Goal: Task Accomplishment & Management: Use online tool/utility

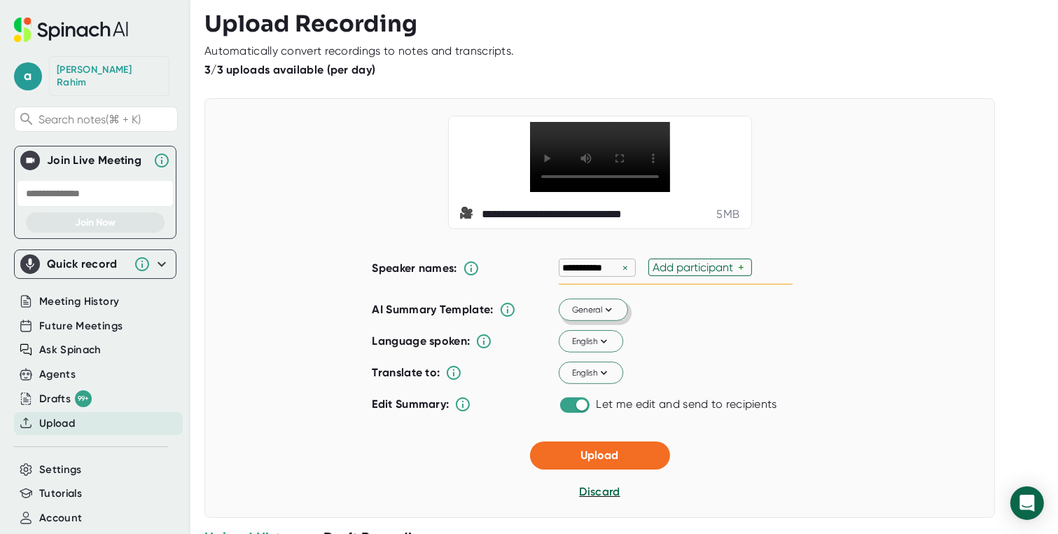
click at [605, 312] on icon at bounding box center [608, 310] width 6 height 4
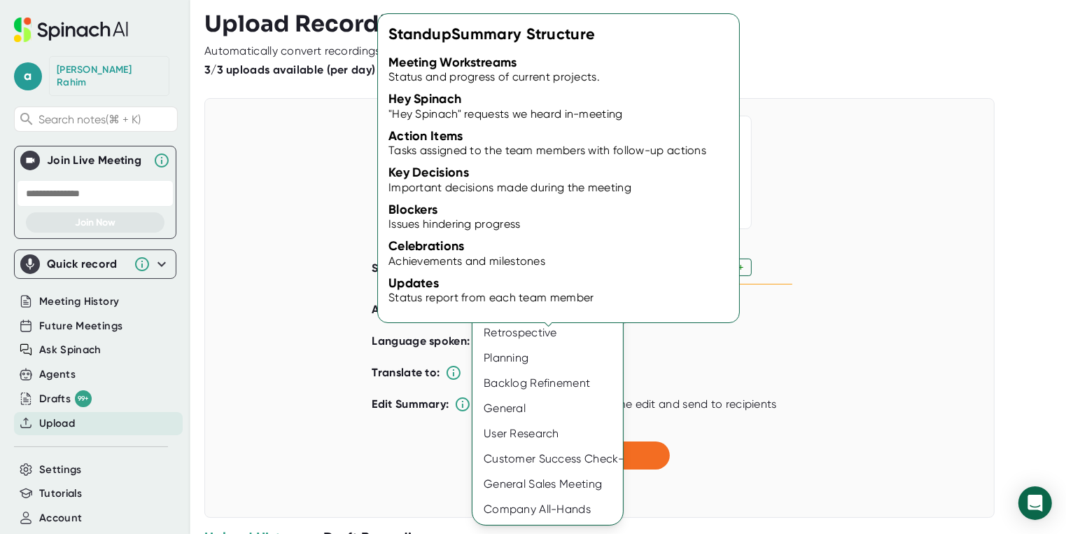
click at [518, 314] on div "Standup" at bounding box center [548, 307] width 151 height 25
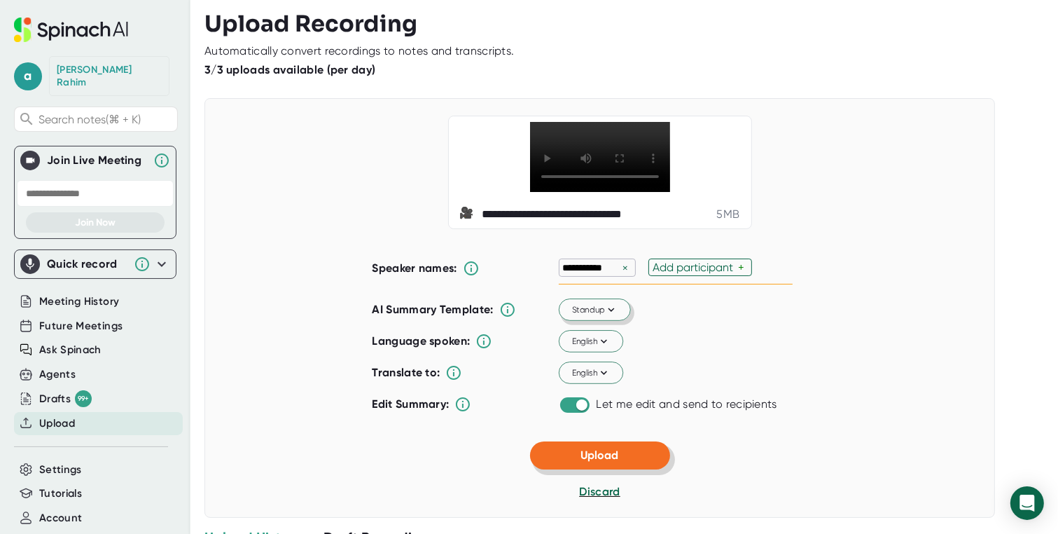
click at [603, 461] on span "Upload" at bounding box center [600, 454] width 38 height 13
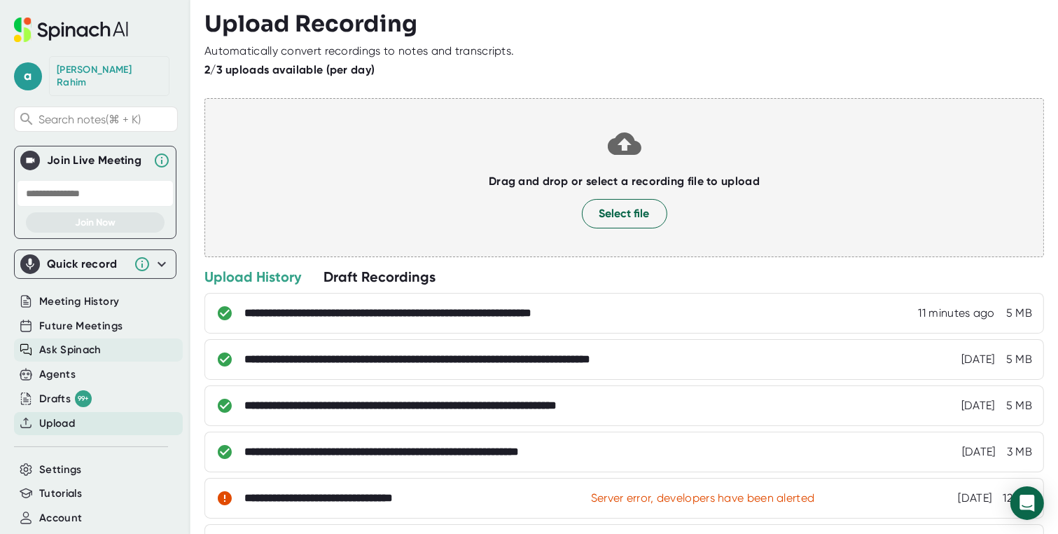
click at [83, 342] on span "Ask Spinach" at bounding box center [70, 350] width 62 height 16
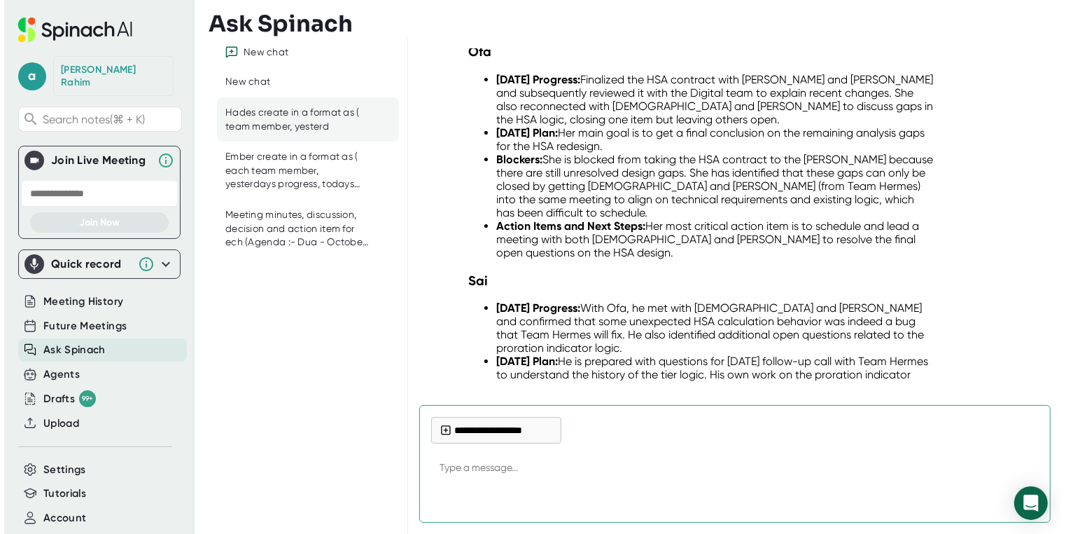
scroll to position [24442, 0]
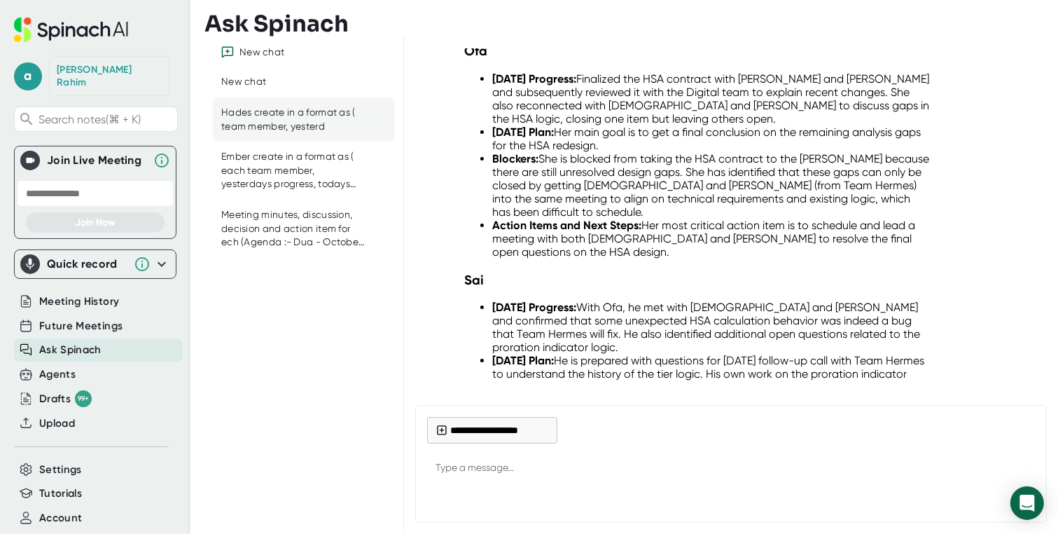
drag, startPoint x: 944, startPoint y: 235, endPoint x: 534, endPoint y: 221, distance: 410.5
copy div "Hades create in a format as ( each team member, yesterdays progress, todays pla…"
click at [461, 438] on button "**********" at bounding box center [492, 430] width 130 height 27
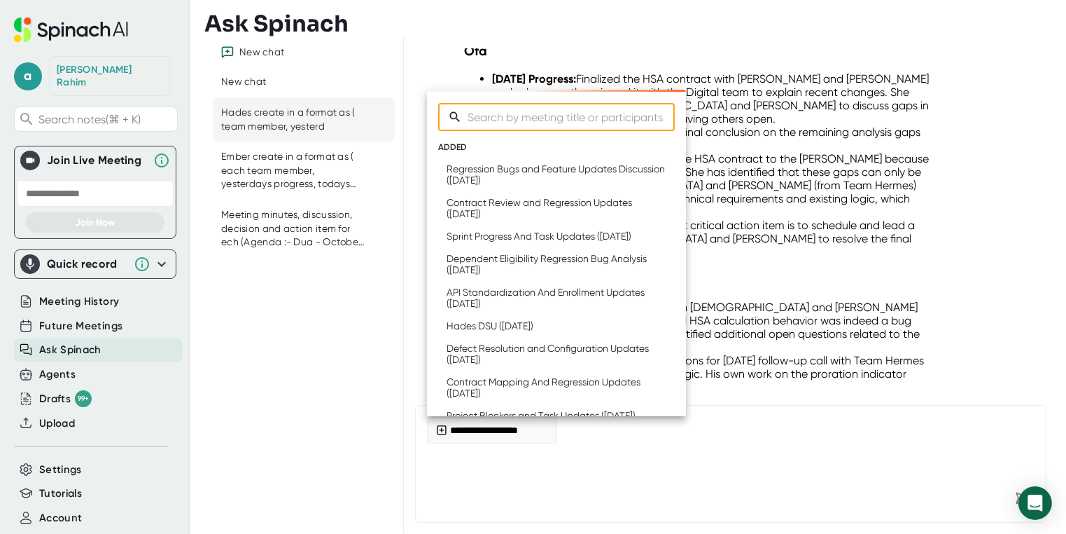
click at [461, 462] on div at bounding box center [533, 267] width 1066 height 534
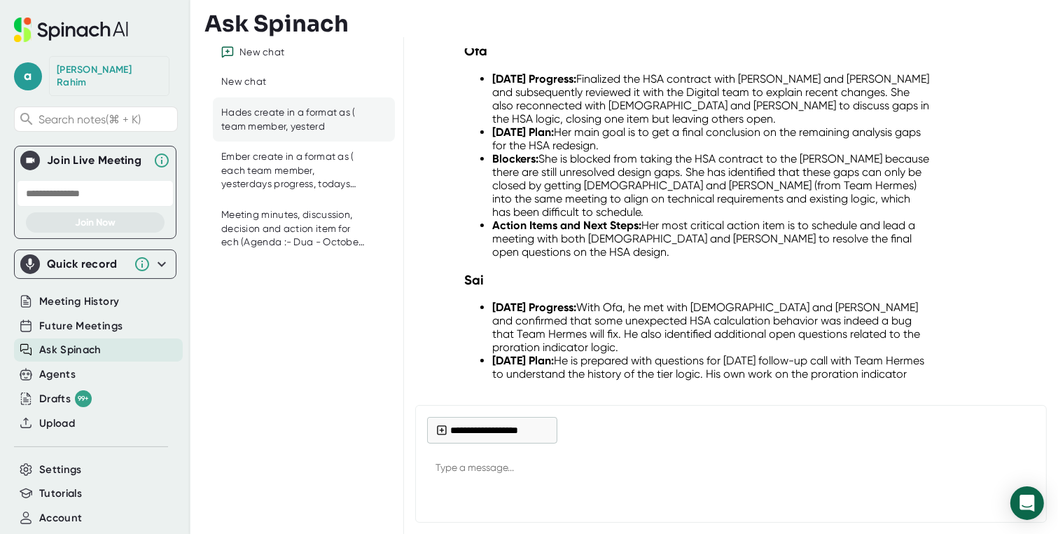
type textarea "x"
paste textarea "Hades create in a format as ( each team member, yesterdays progress, todays pla…"
type textarea "Hades create in a format as ( each team member, yesterdays progress, todays pla…"
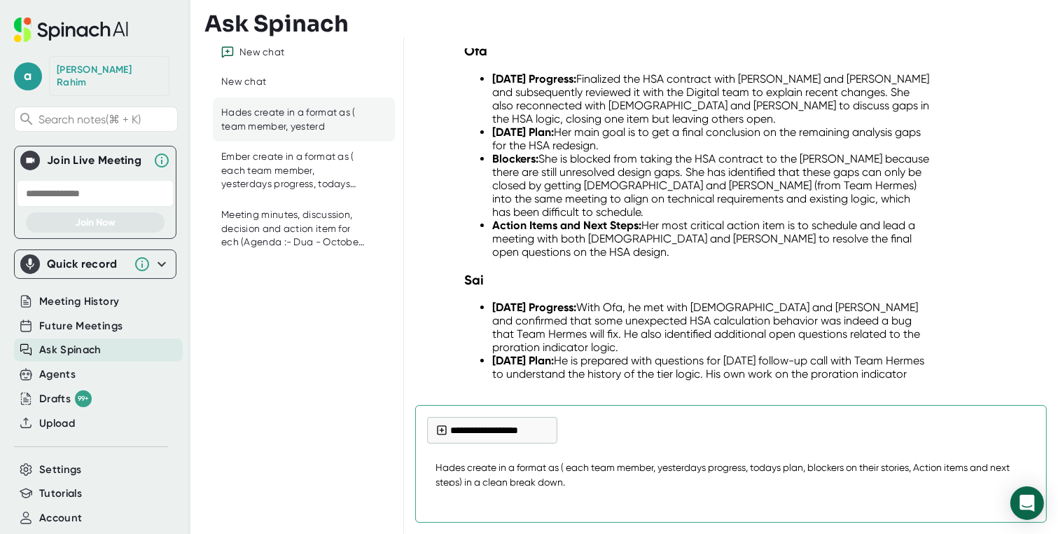
type textarea "x"
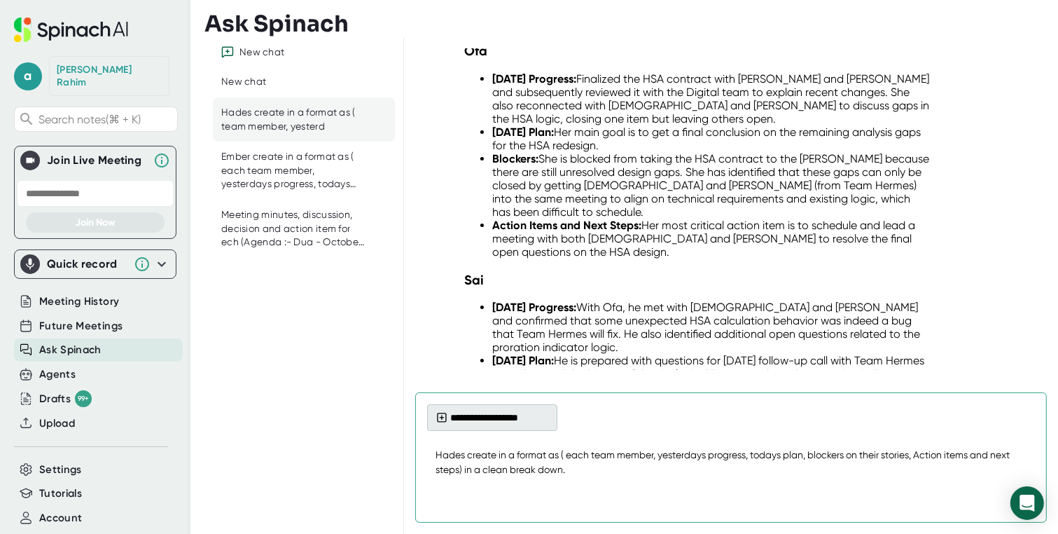
type textarea "Hades create in a format as ( each team member, yesterdays progress, todays pla…"
click at [443, 416] on icon at bounding box center [441, 417] width 11 height 11
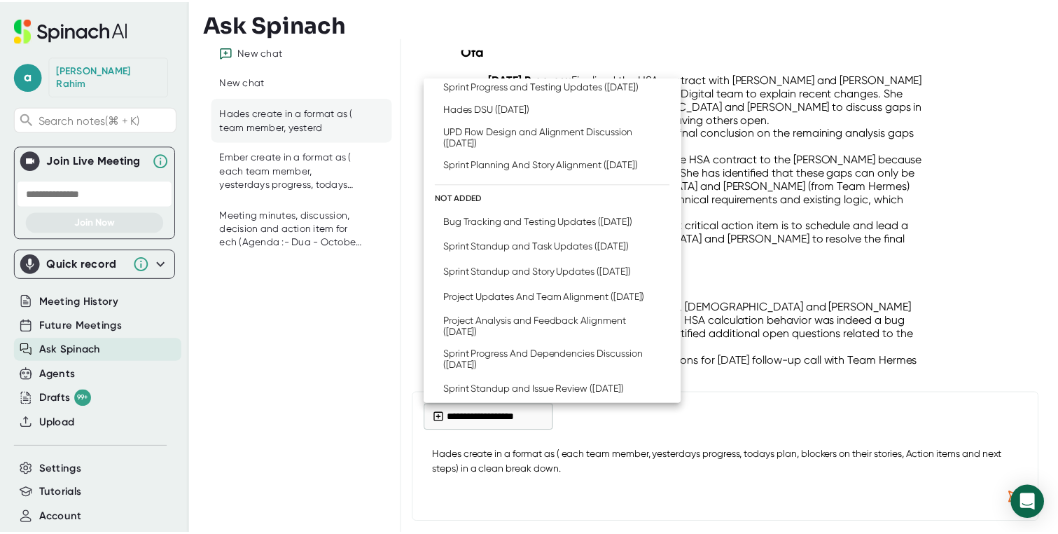
scroll to position [601, 0]
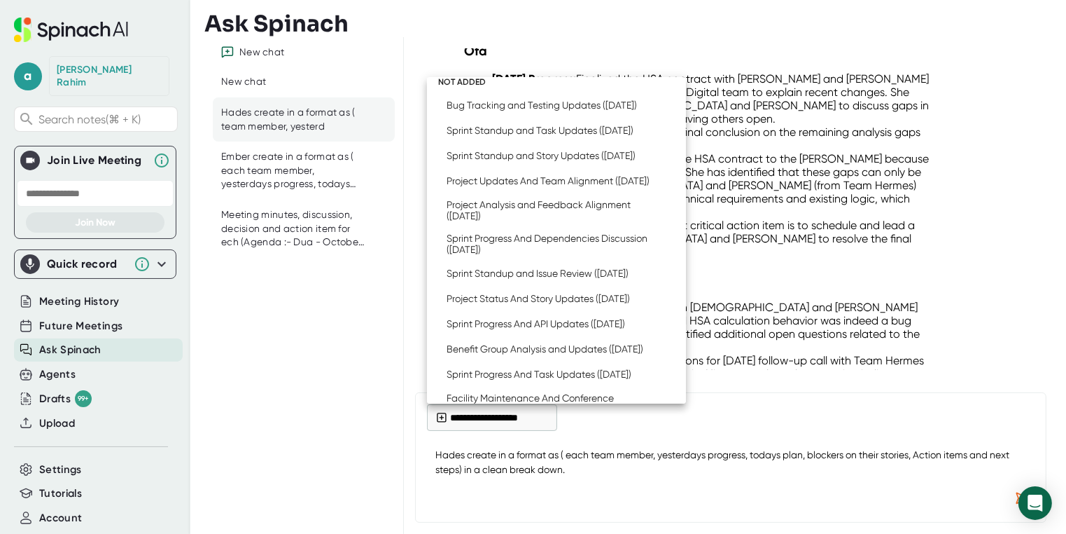
click at [526, 111] on div "Bug Tracking and Testing Updates ([DATE])" at bounding box center [542, 104] width 190 height 11
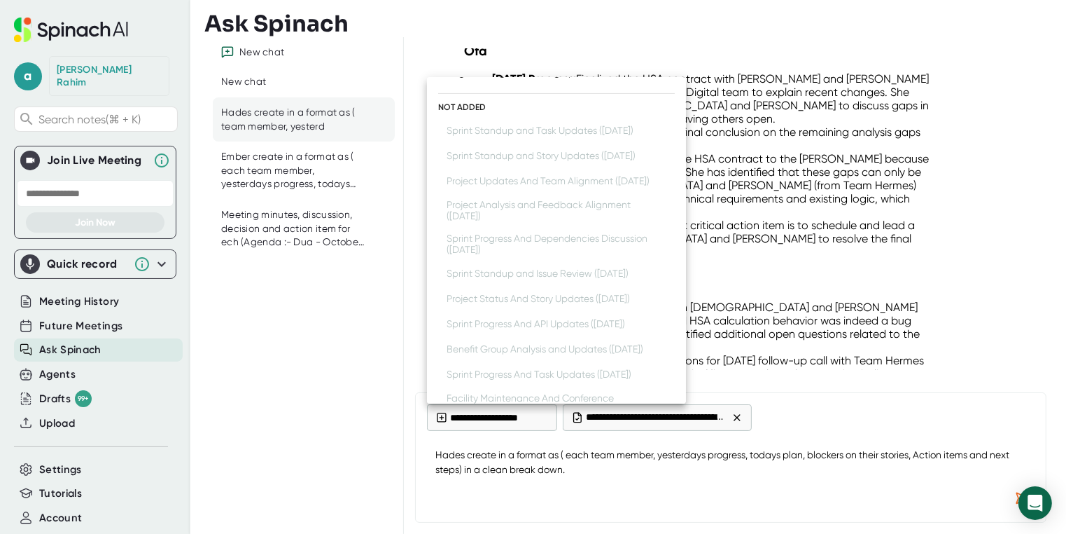
click at [905, 478] on div at bounding box center [533, 267] width 1066 height 534
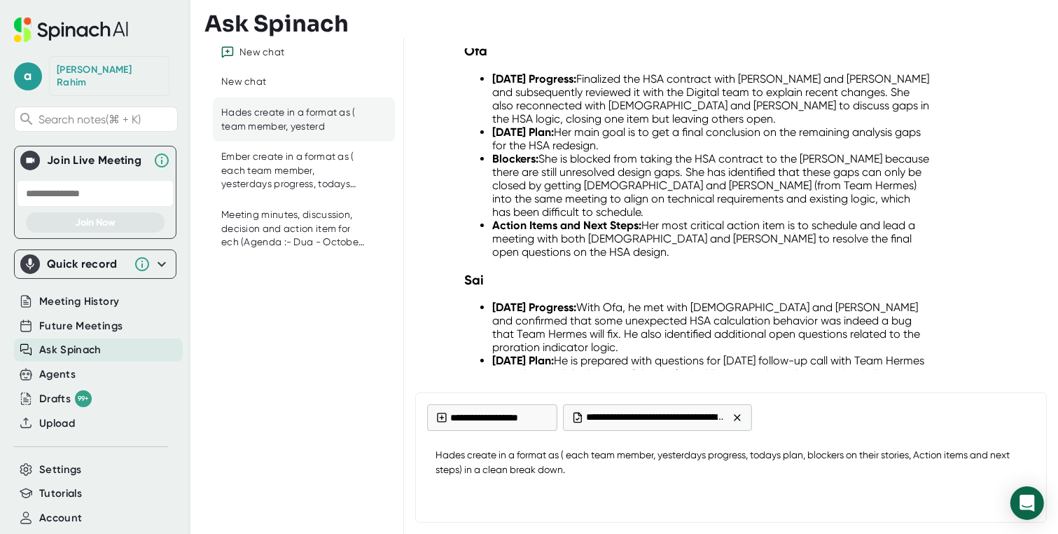
type textarea "x"
click at [980, 482] on textarea "Hades create in a format as ( each team member, yesterdays progress, todays pla…" at bounding box center [731, 462] width 608 height 46
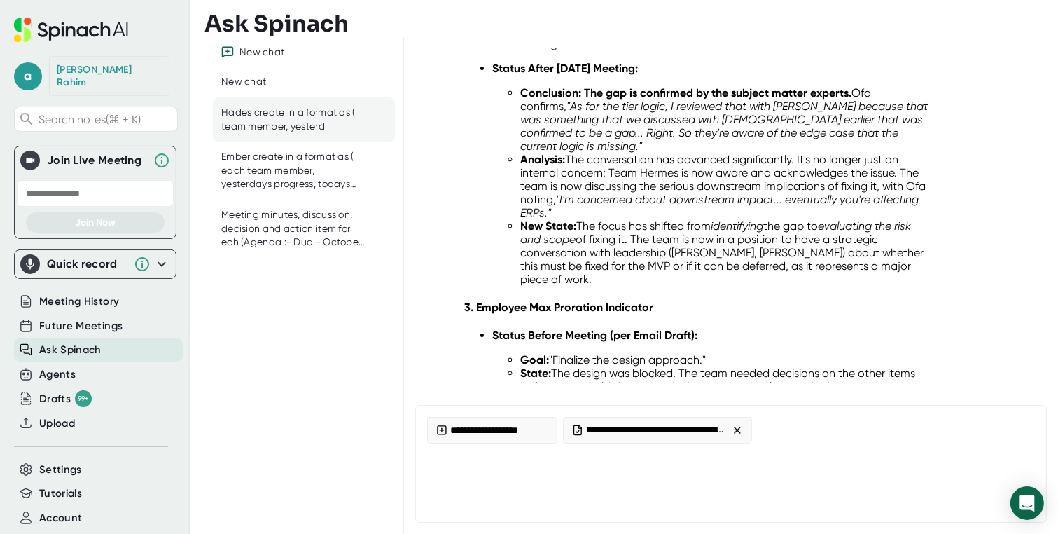
scroll to position [32006, 0]
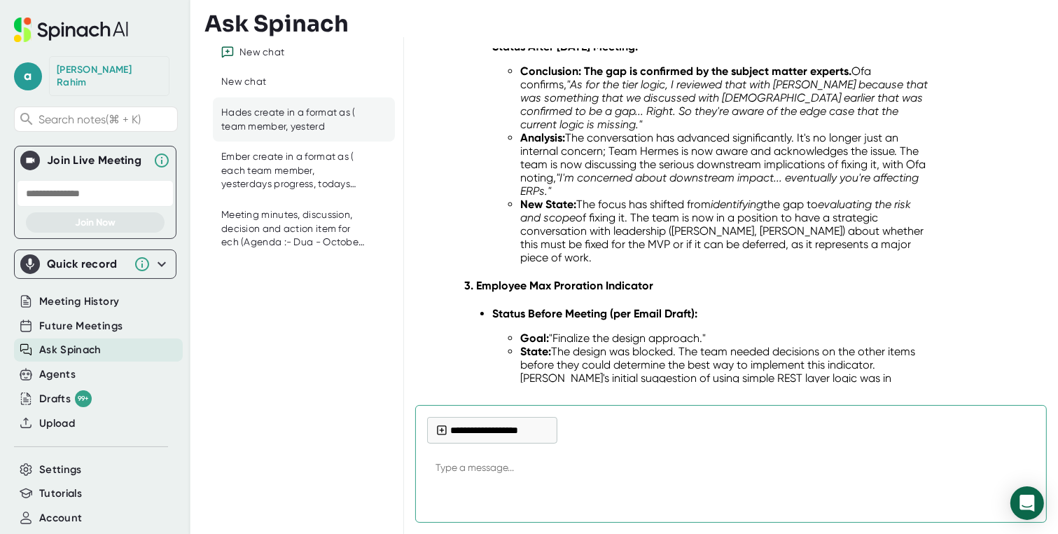
type textarea "x"
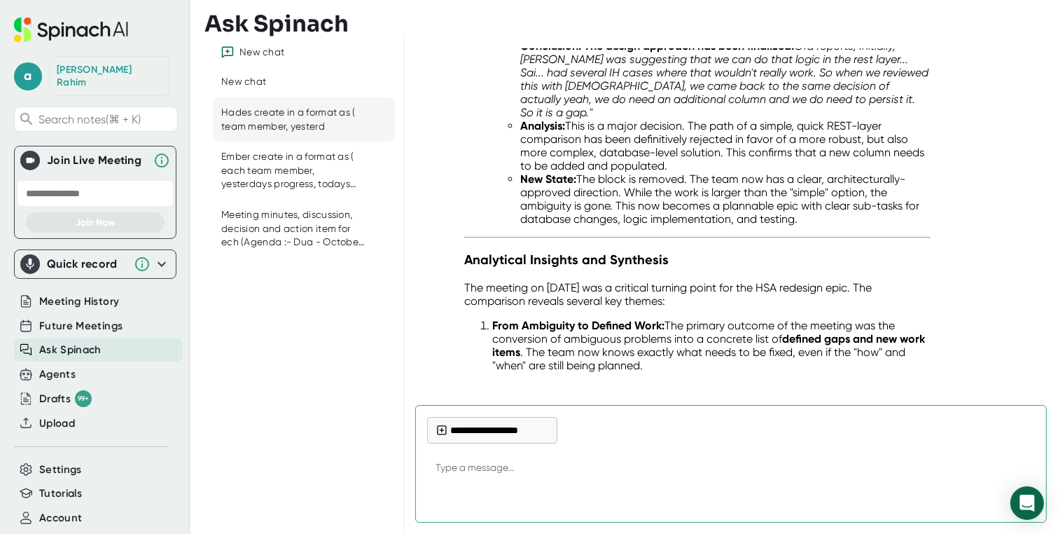
scroll to position [32662, 0]
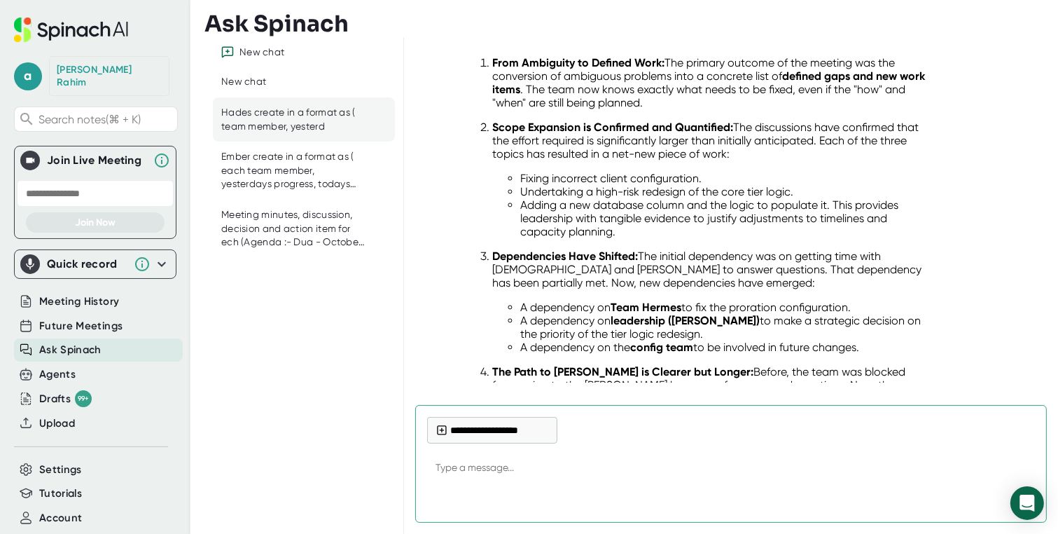
click at [498, 468] on textarea at bounding box center [731, 469] width 608 height 34
click at [491, 466] on textarea at bounding box center [731, 469] width 608 height 34
type textarea "F"
type textarea "x"
type textarea "FO"
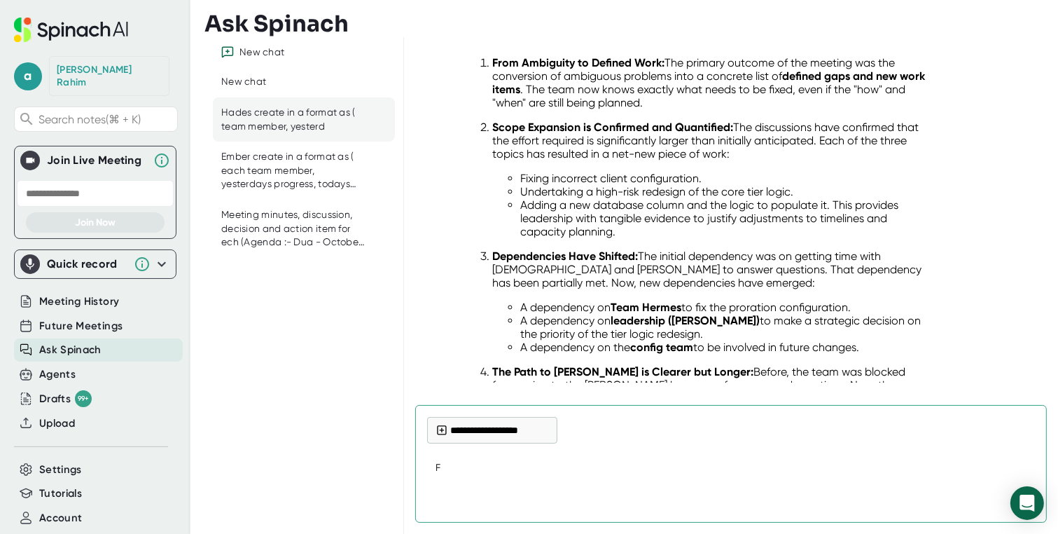
type textarea "x"
type textarea "FOL"
type textarea "x"
type textarea "FOLL"
type textarea "x"
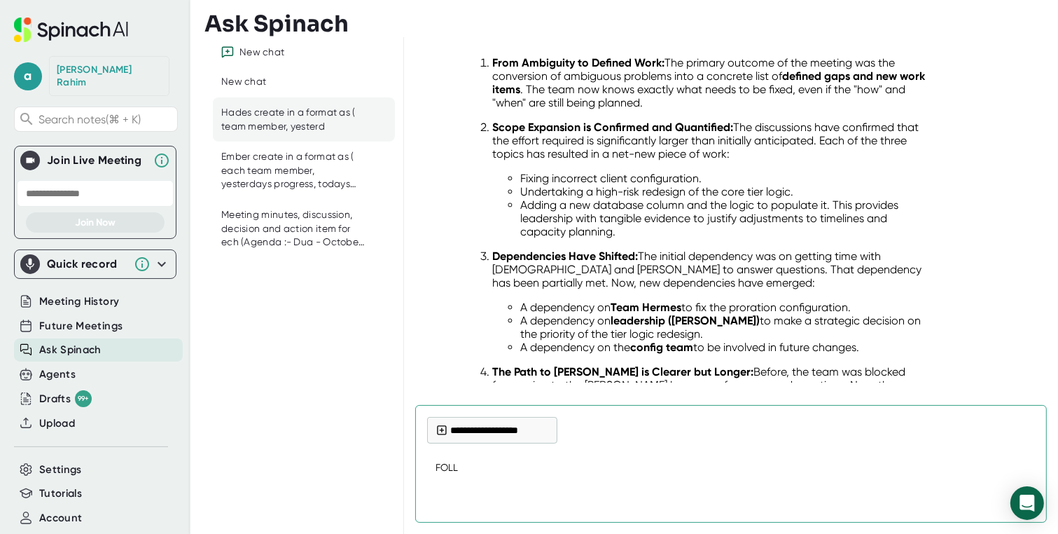
type textarea "FOLLO"
type textarea "x"
type textarea "FOLLOW"
type textarea "x"
type textarea "FOLLOW"
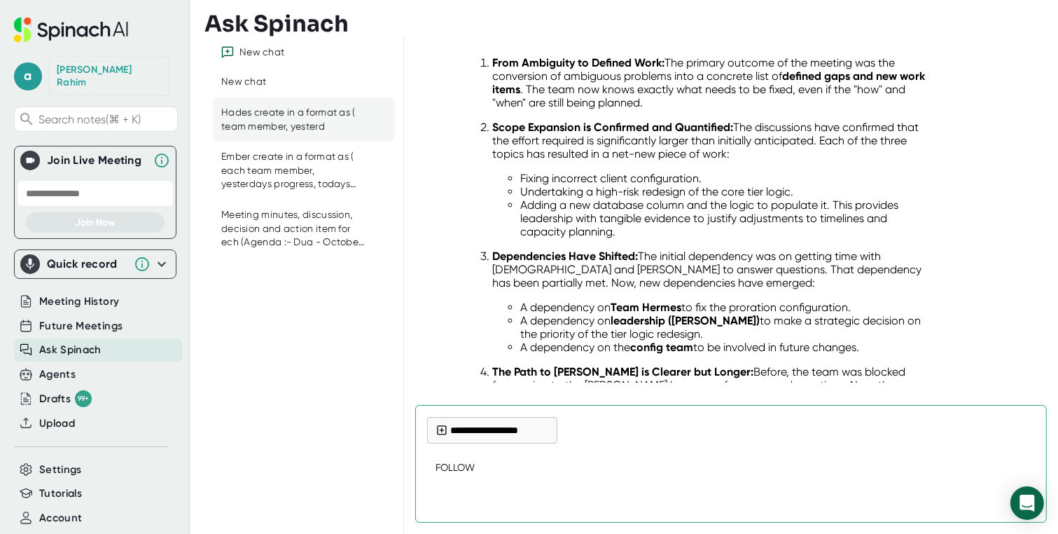
type textarea "x"
type textarea "FOLLOW U"
type textarea "x"
type textarea "FOLLOW UP"
type textarea "x"
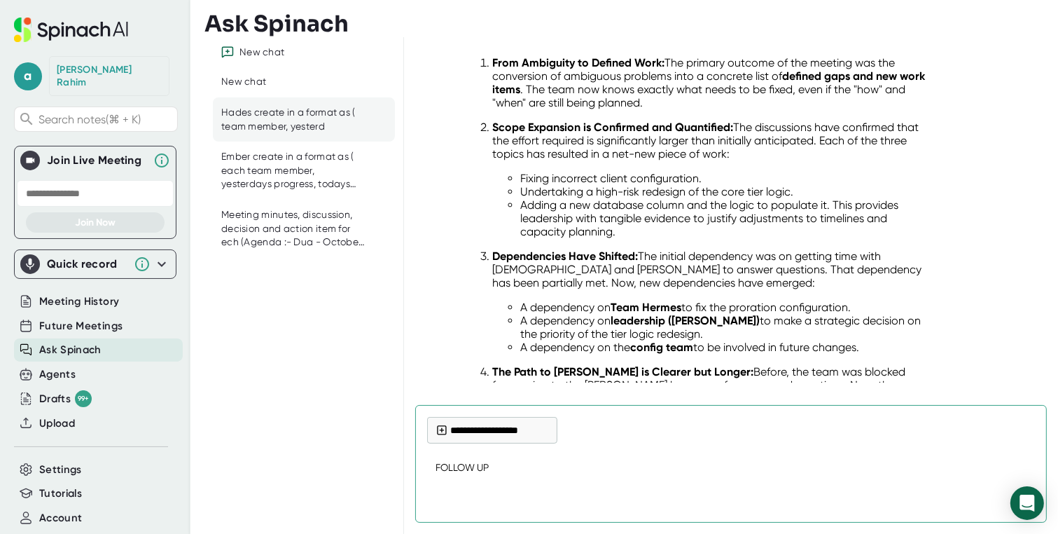
type textarea "FOLLOW UP"
type textarea "x"
type textarea "FOLLOW UP A"
type textarea "x"
type textarea "FOLLOW UP AN"
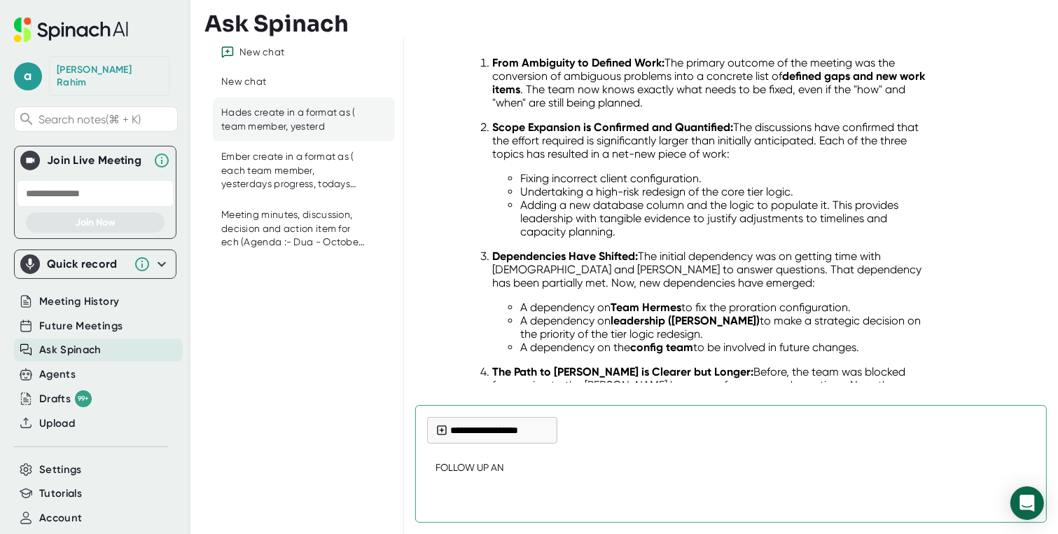
type textarea "x"
type textarea "FOLLOW UP AND"
type textarea "x"
type textarea "FOLLOW UP AND"
type textarea "x"
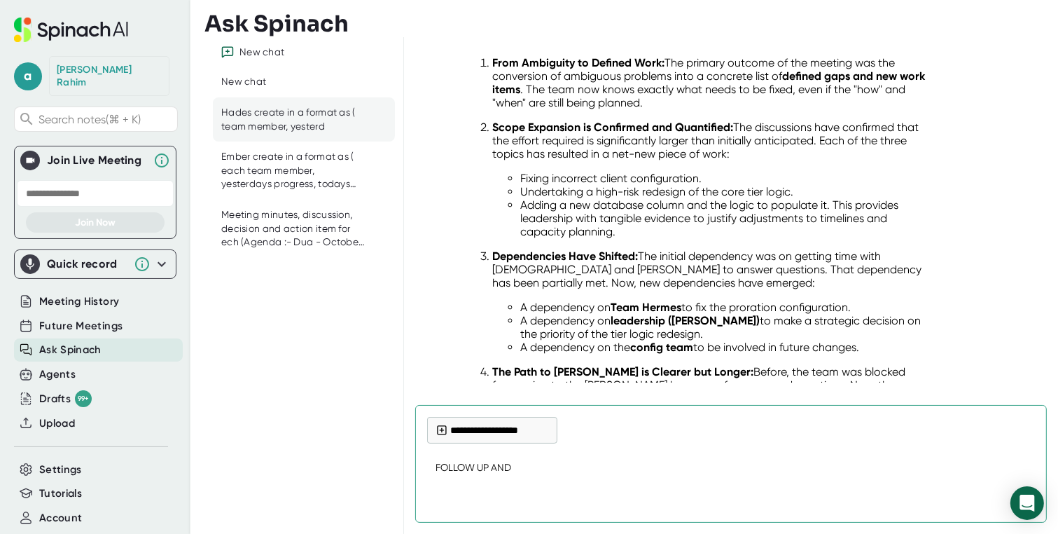
type textarea "FOLLOW UP AND A"
type textarea "x"
type textarea "FOLLOW UP AND AC"
type textarea "x"
type textarea "FOLLOW UP AND ACT"
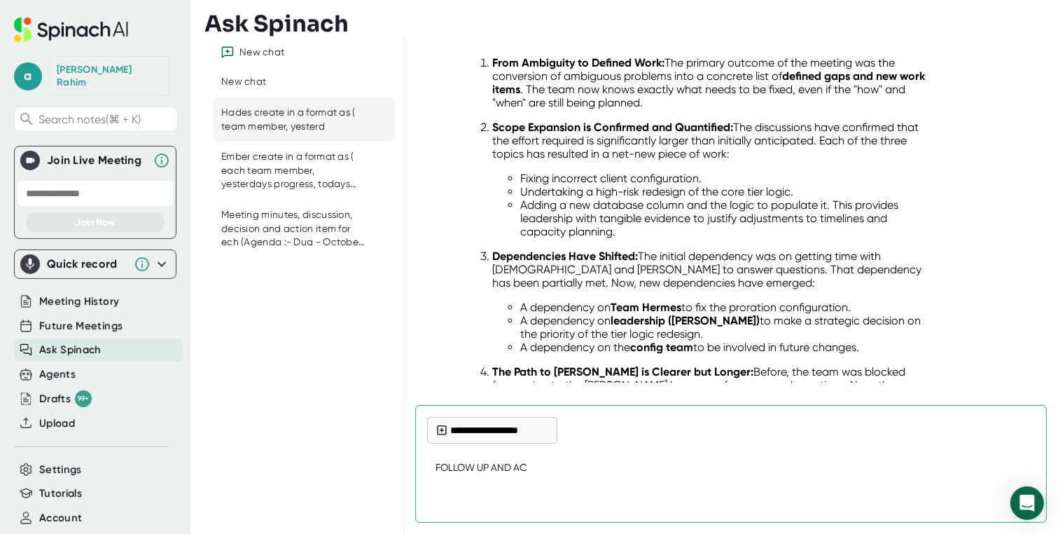
type textarea "x"
type textarea "FOLLOW UP AND ACTI"
type textarea "x"
type textarea "FOLLOW UP AND ACTIO"
type textarea "x"
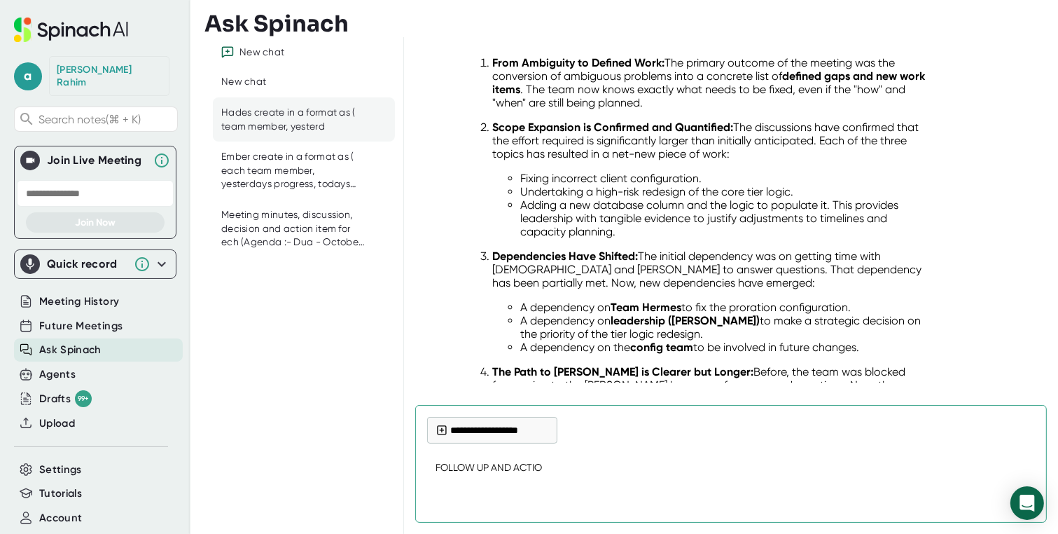
type textarea "FOLLOW UP AND ACTION"
type textarea "x"
type textarea "FOLLOW UP AND ACTION"
type textarea "x"
type textarea "FOLLOW UP AND ACTION I"
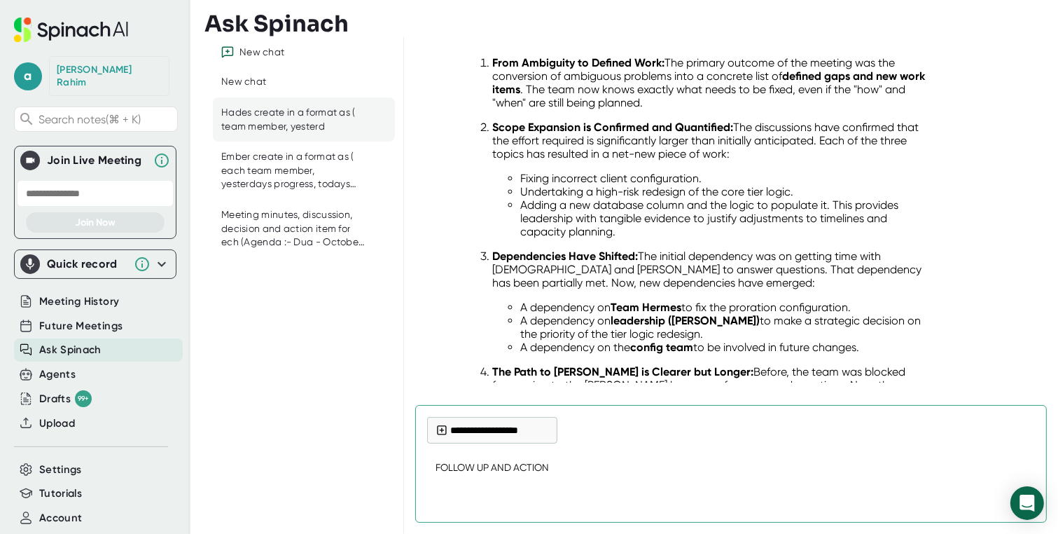
type textarea "x"
type textarea "FOLLOW UP AND ACTION IT"
type textarea "x"
type textarea "FOLLOW UP AND ACTION ITM"
type textarea "x"
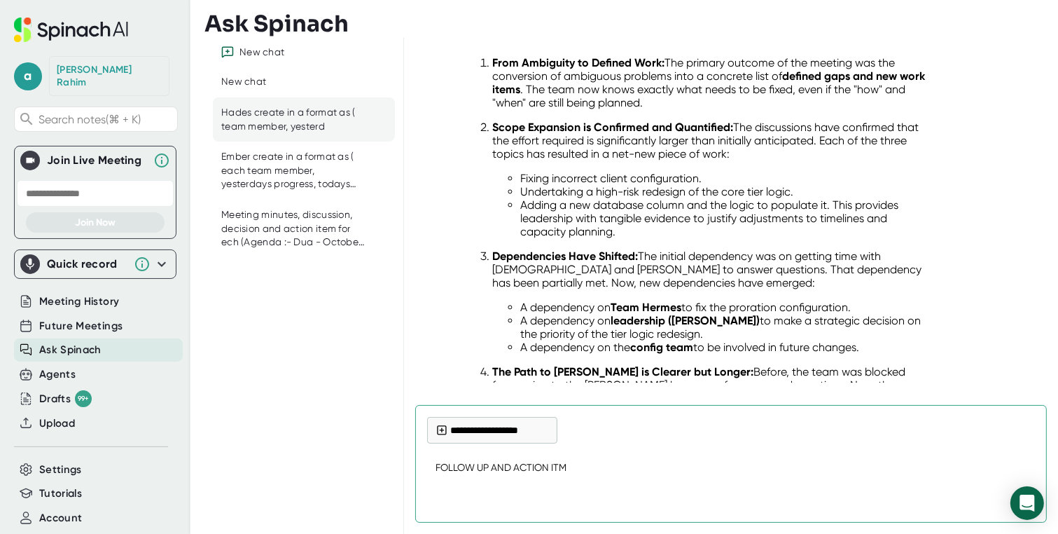
type textarea "FOLLOW UP AND ACTION IT"
type textarea "x"
type textarea "FOLLOW UP AND ACTION ITE"
type textarea "x"
type textarea "FOLLOW UP AND ACTION ITEM"
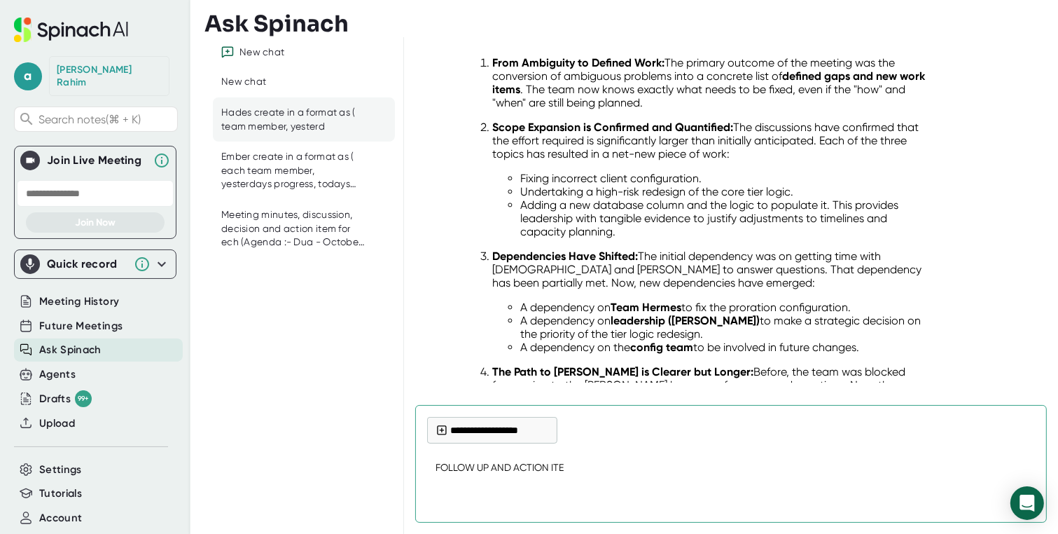
type textarea "x"
type textarea "FOLLOW UP AND ACTION ITEMS"
type textarea "x"
type textarea "FOLLOW UP AND ACTION ITEMS\"
type textarea "x"
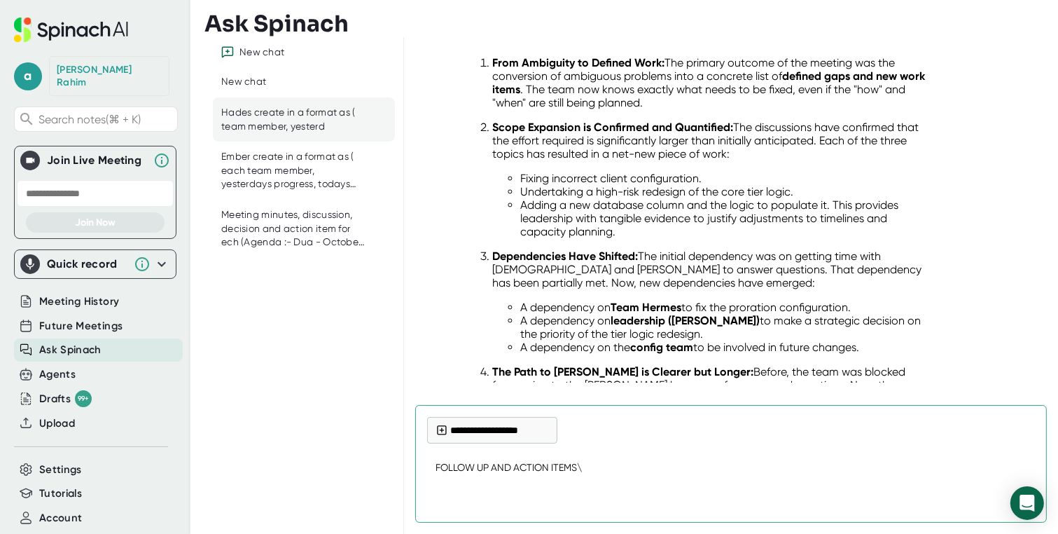
type textarea "FOLLOW UP AND ACTION ITEMS"
type textarea "x"
type textarea "FOLLOW UP AND ACTION ITEMS"
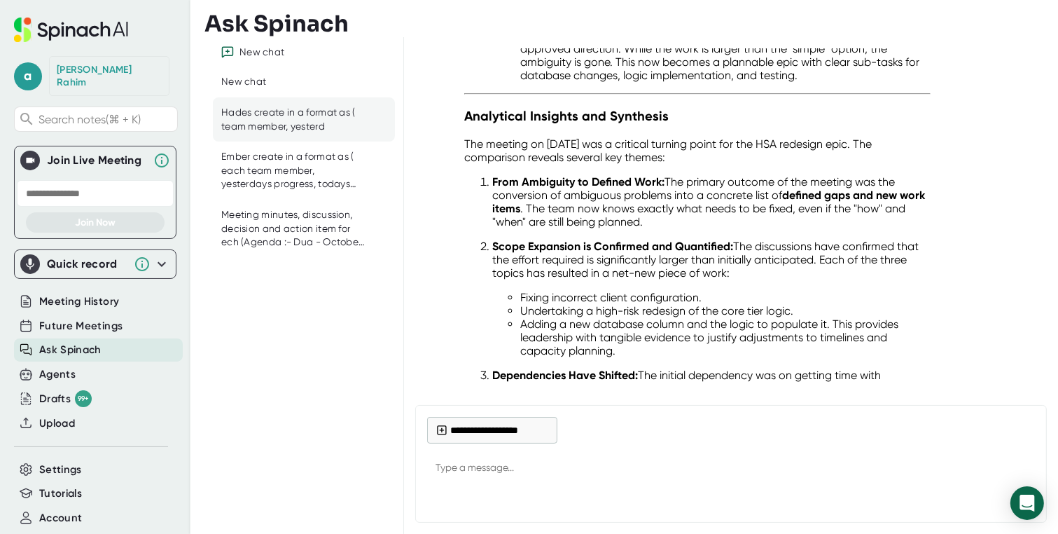
scroll to position [32777, 0]
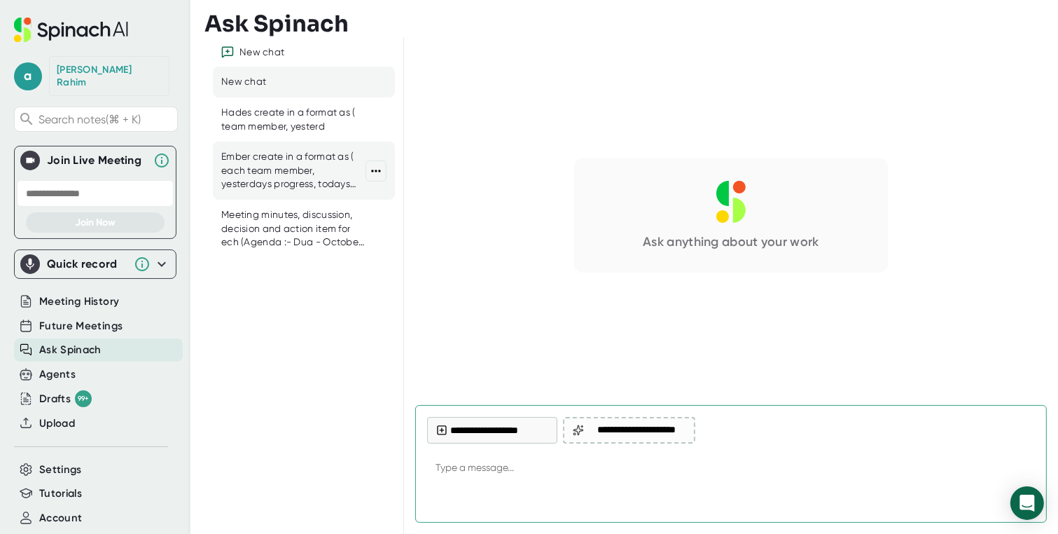
click at [286, 160] on div "Ember create in a format as ( each team member, yesterdays progress, todays pla…" at bounding box center [293, 170] width 144 height 41
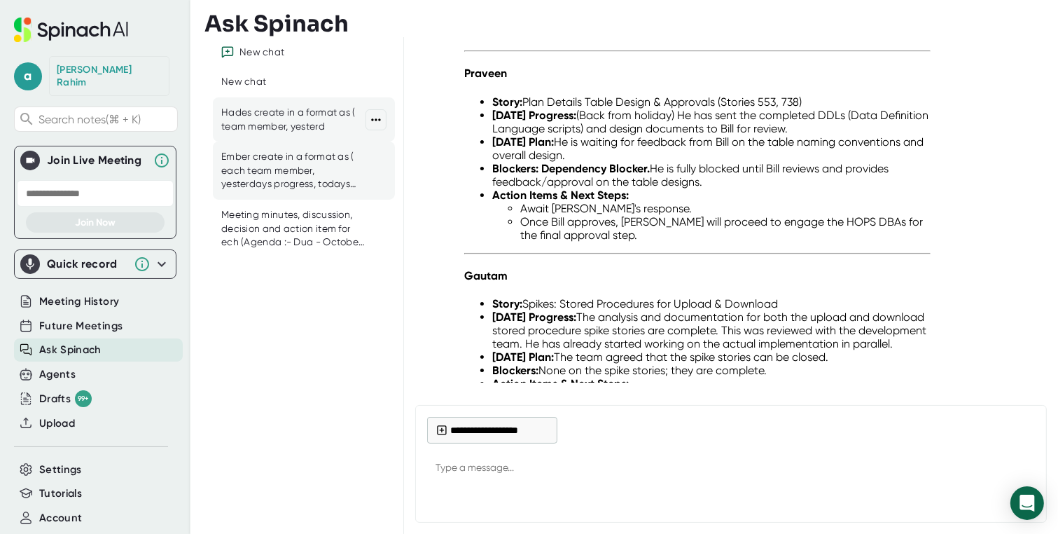
scroll to position [20549, 0]
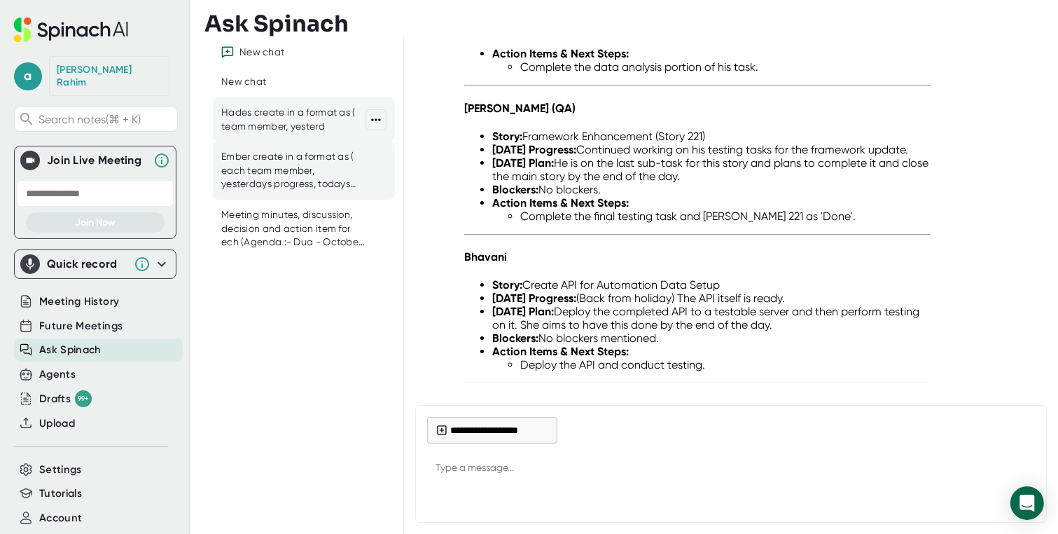
click at [296, 130] on div "Hades create in a format as ( team member, yesterd" at bounding box center [293, 119] width 144 height 27
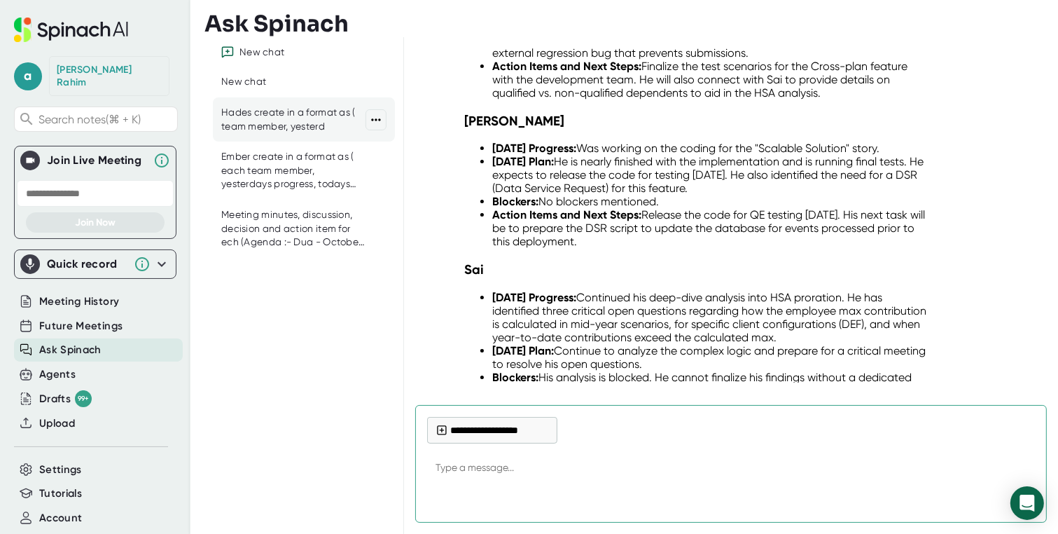
type textarea "x"
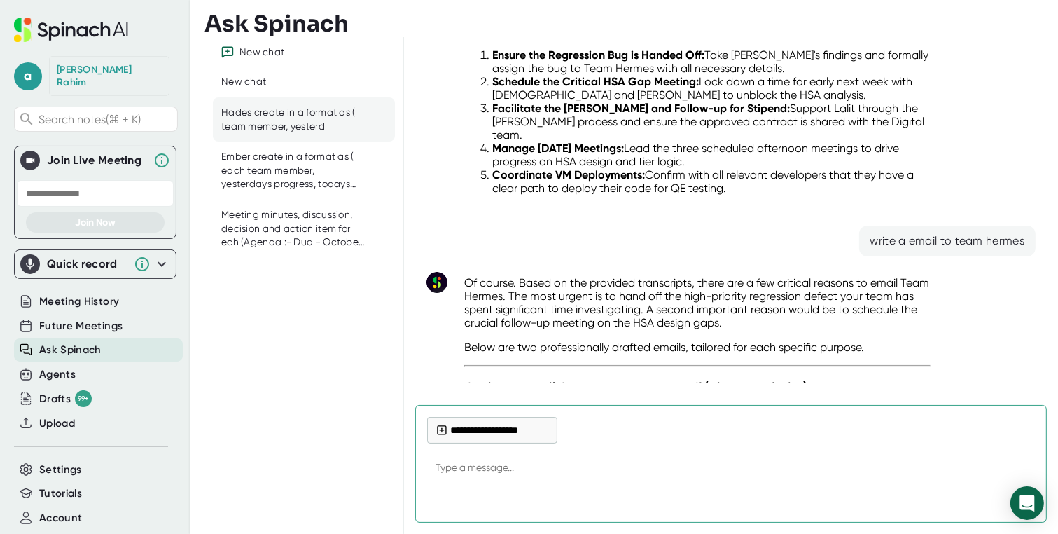
scroll to position [29967, 0]
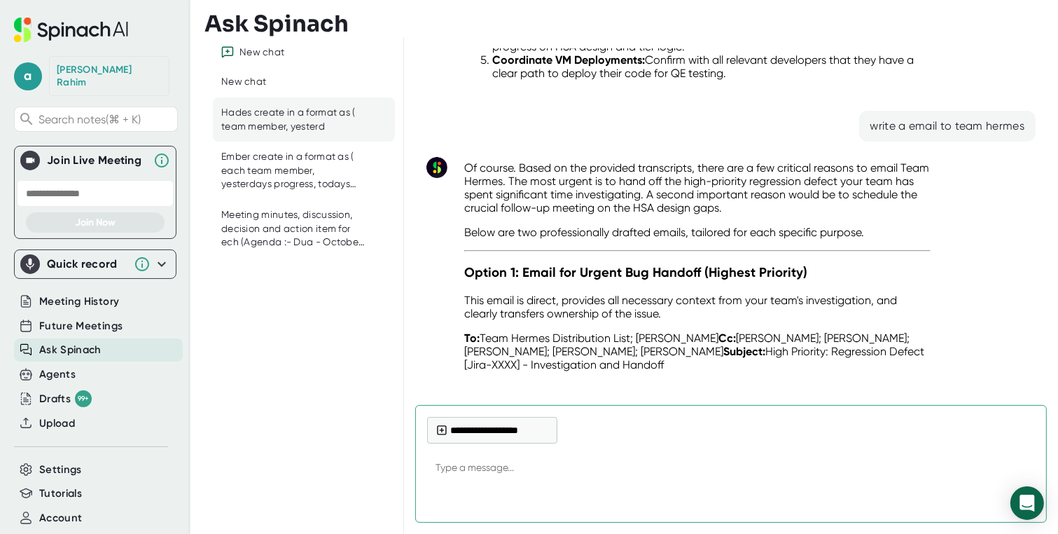
click at [486, 466] on textarea at bounding box center [731, 469] width 608 height 34
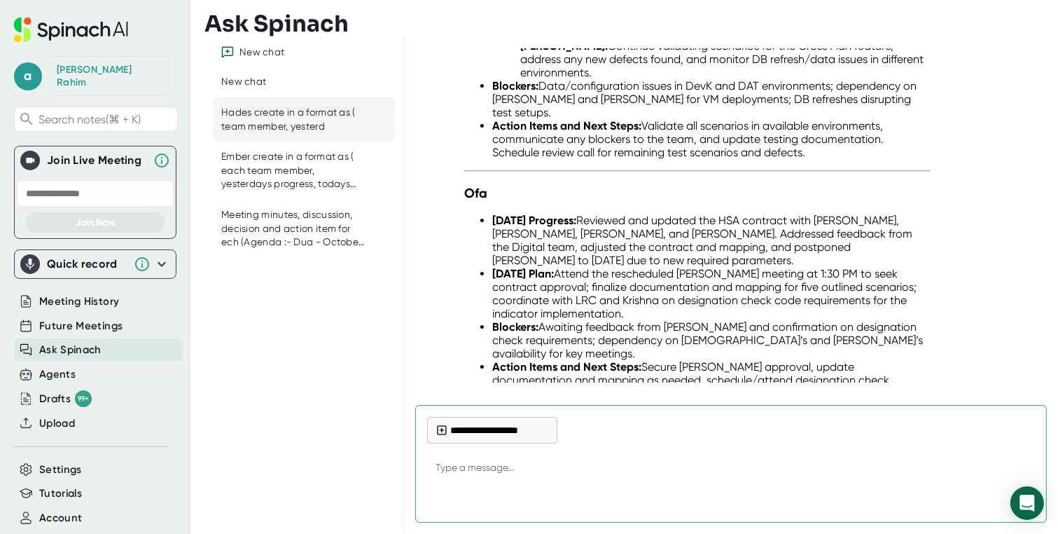
scroll to position [34909, 0]
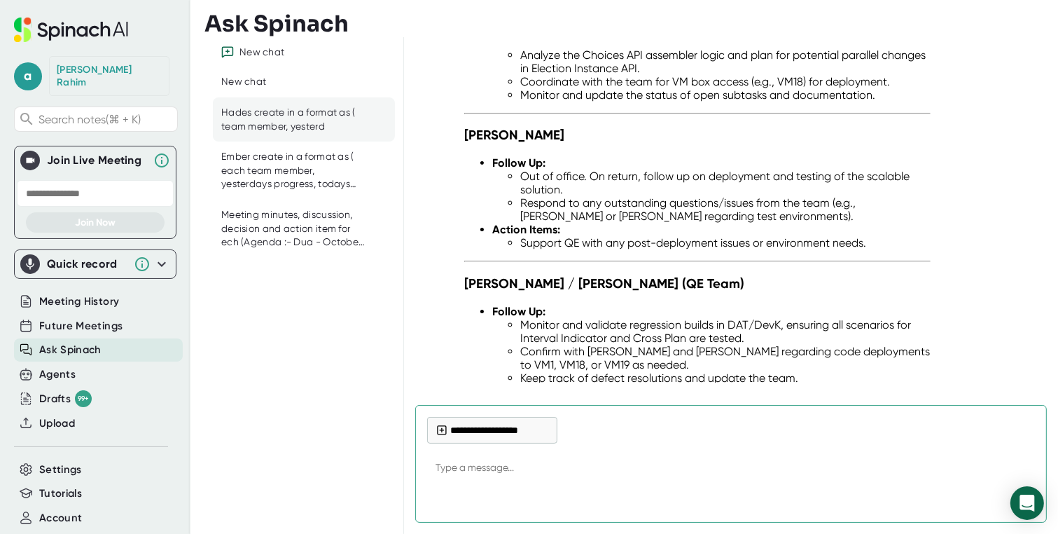
click at [524, 466] on textarea at bounding box center [731, 469] width 608 height 34
type textarea "P"
type textarea "x"
type textarea "PL"
type textarea "x"
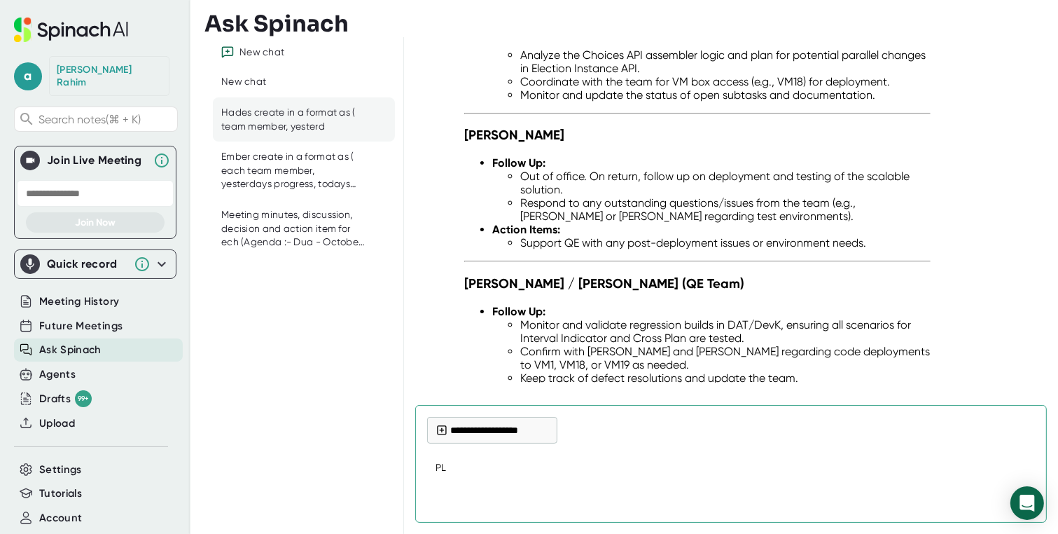
type textarea "PLA"
type textarea "x"
type textarea "PLAN"
type textarea "x"
type textarea "PLAN"
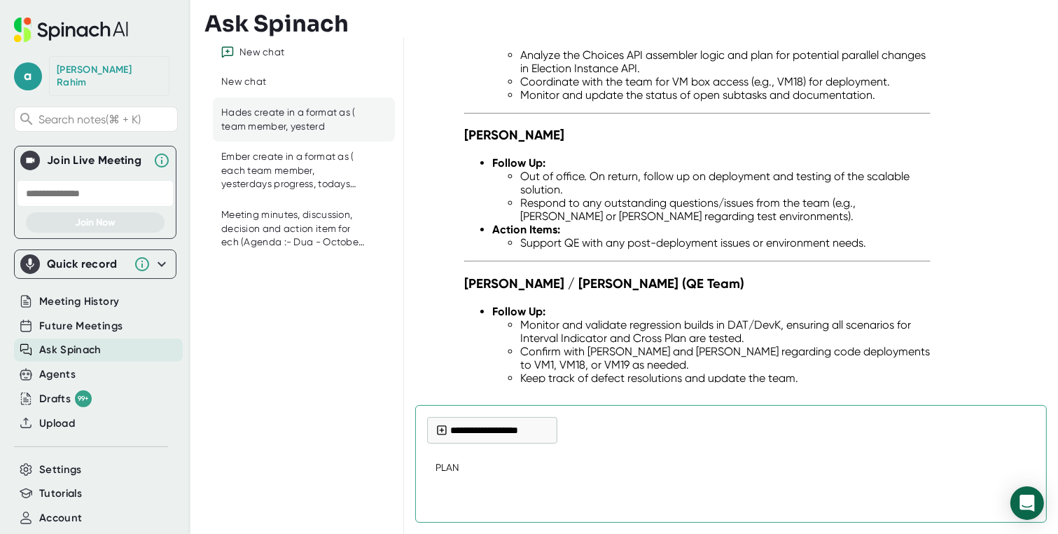
type textarea "x"
type textarea "PLAN F"
type textarea "x"
type textarea "PLAN FO"
type textarea "x"
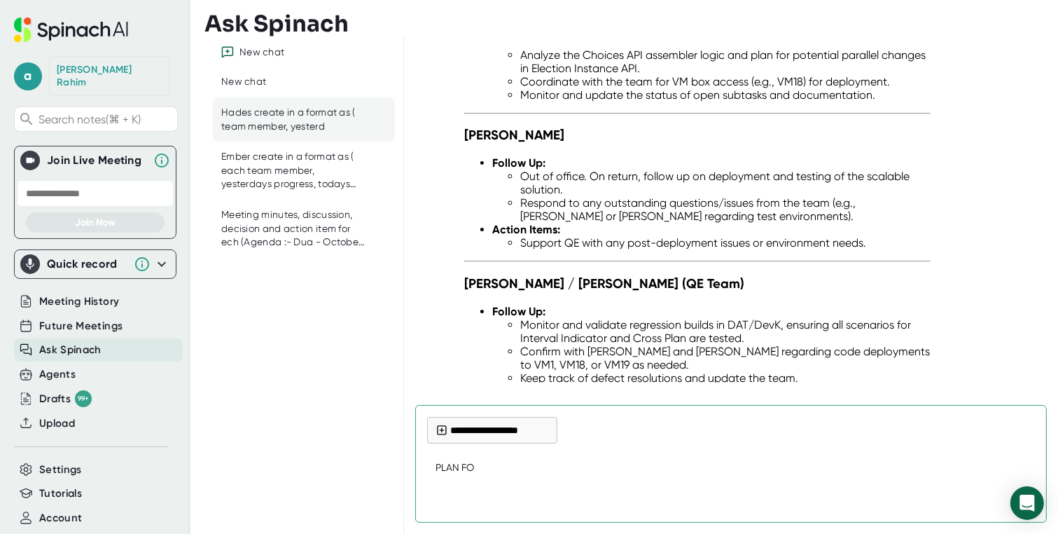
type textarea "PLAN FOR"
type textarea "x"
type textarea "PLAN FOR"
type textarea "x"
type textarea "PLAN FOR 1"
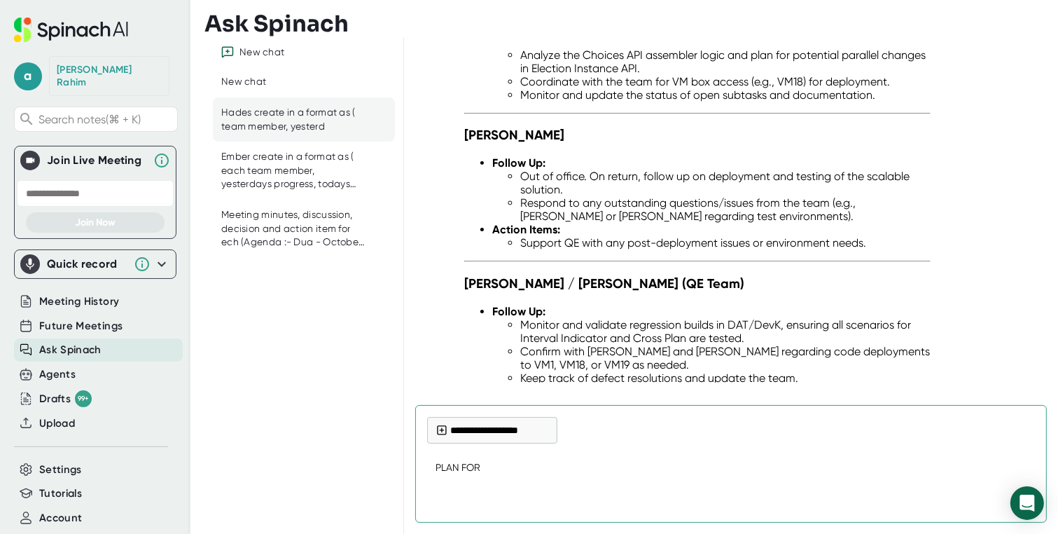
type textarea "x"
type textarea "PLAN FOR 10"
type textarea "x"
type textarea "PLAN FOR 10/"
type textarea "x"
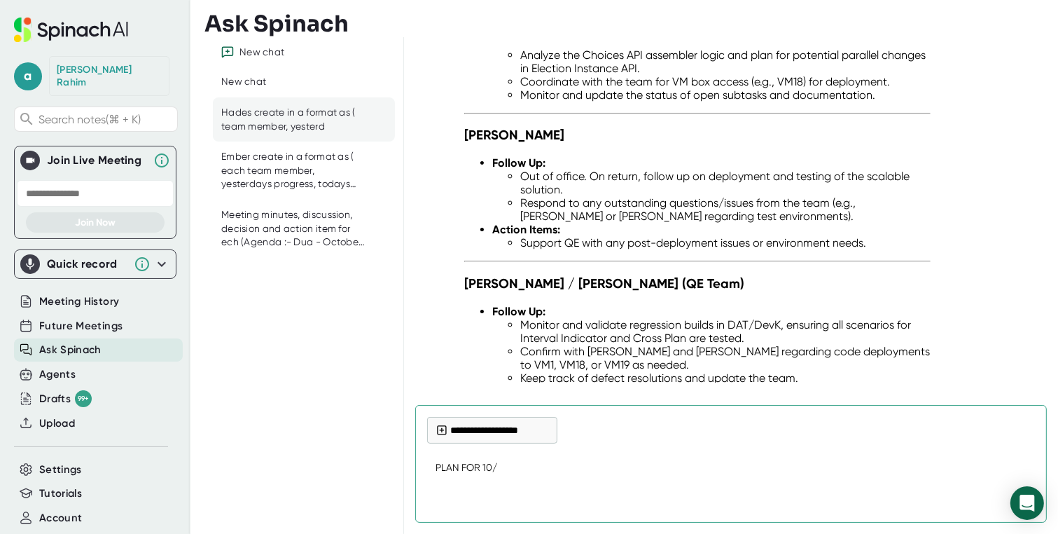
type textarea "PLAN FOR 10/1"
type textarea "x"
type textarea "PLAN FOR 10/15"
type textarea "x"
type textarea "PLAN FOR 10/15/"
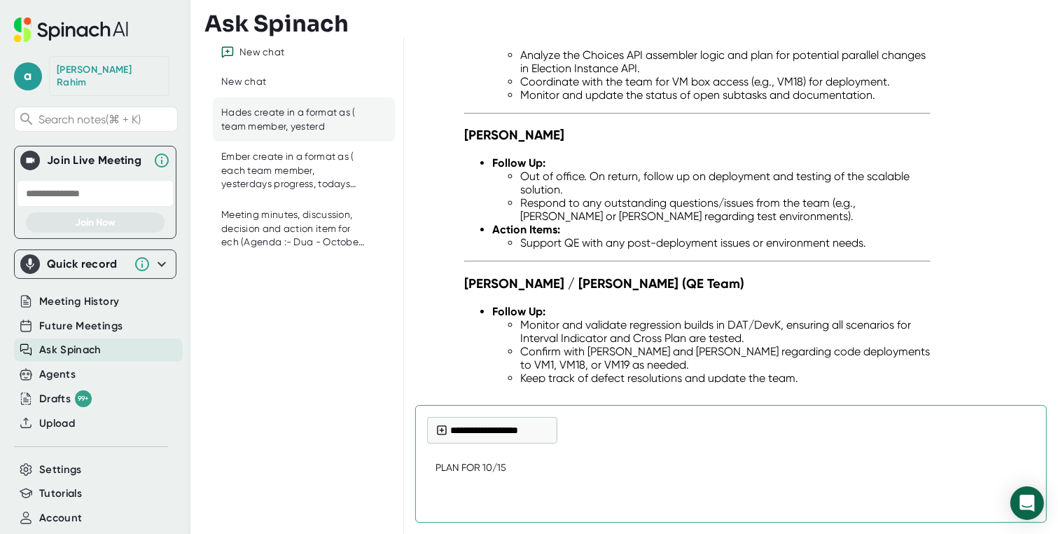
type textarea "x"
type textarea "PLAN FOR 10/15/2"
type textarea "x"
type textarea "PLAN FOR [DATE]"
type textarea "x"
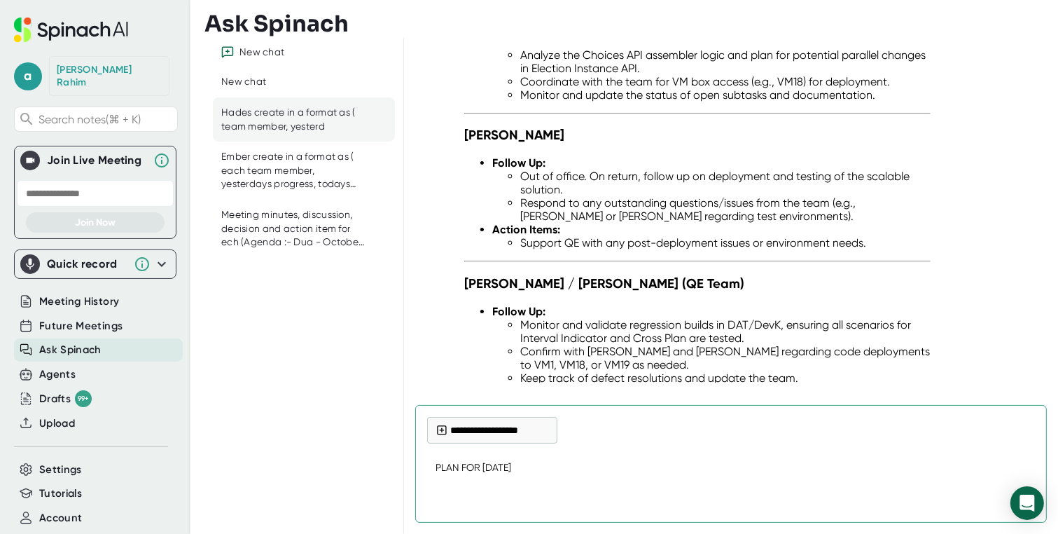
type textarea "PLAN FOR [DATE]"
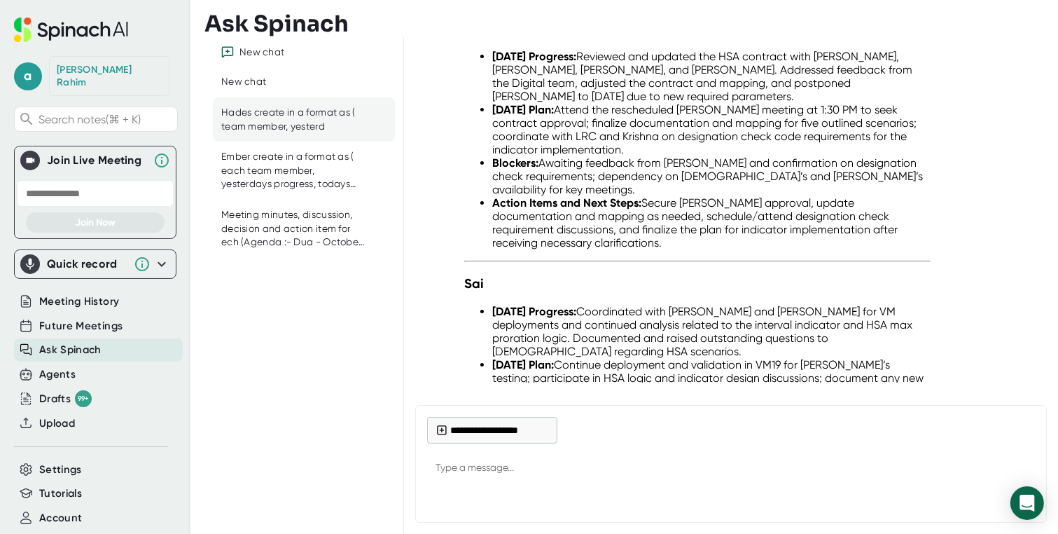
scroll to position [33786, 0]
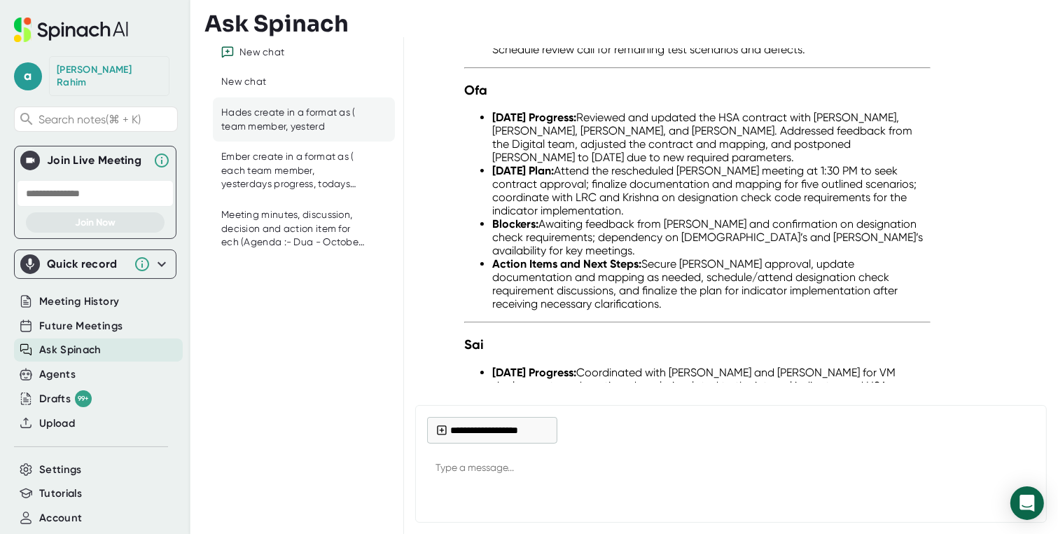
type textarea "x"
